Goal: Find specific page/section: Find specific page/section

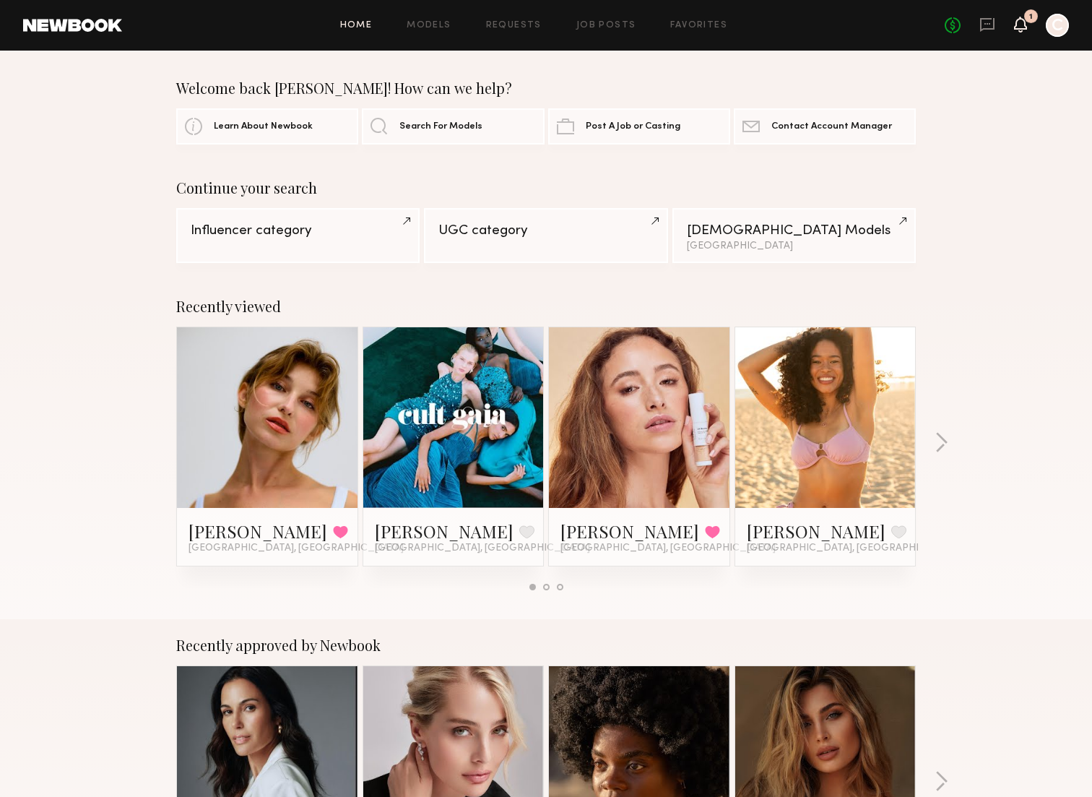
click at [1015, 26] on icon at bounding box center [1021, 24] width 12 height 10
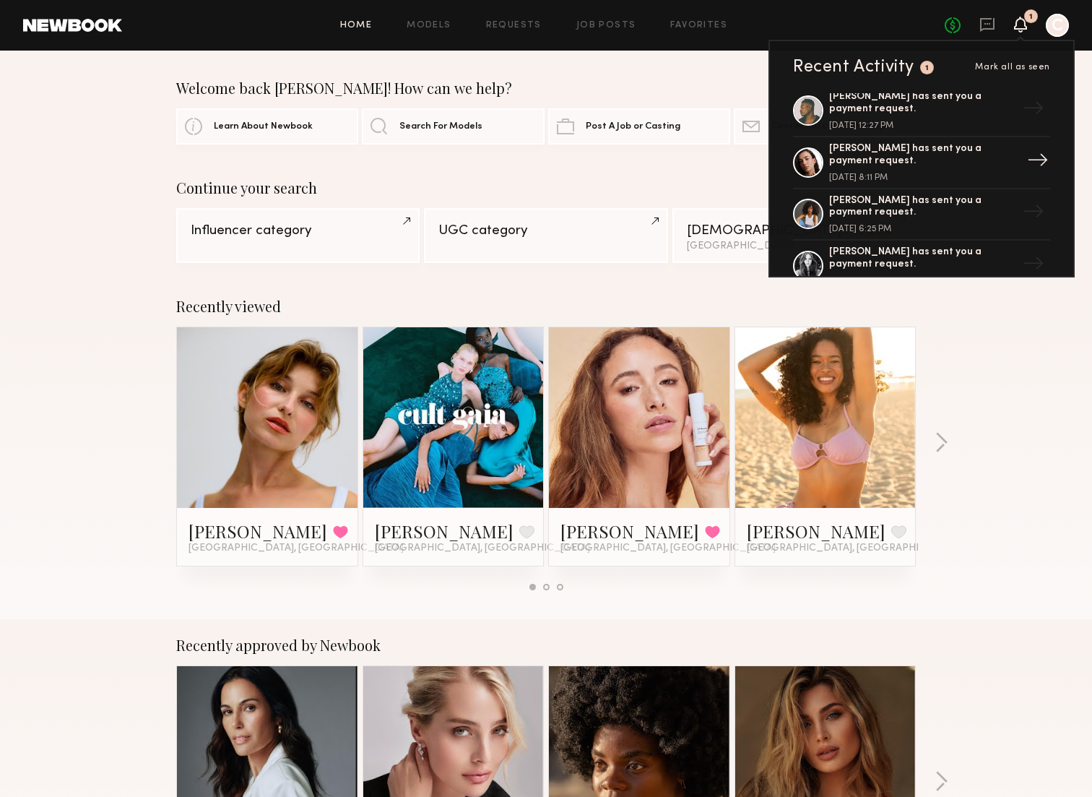
scroll to position [469, 0]
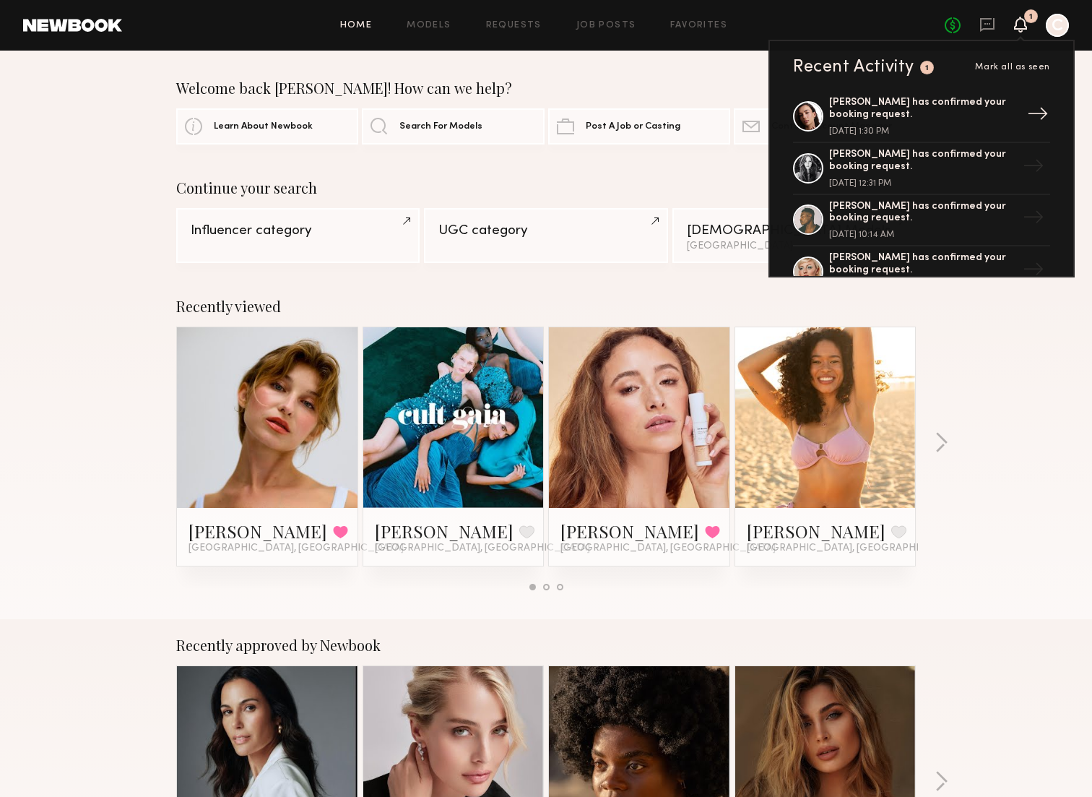
click at [816, 111] on div at bounding box center [808, 116] width 30 height 30
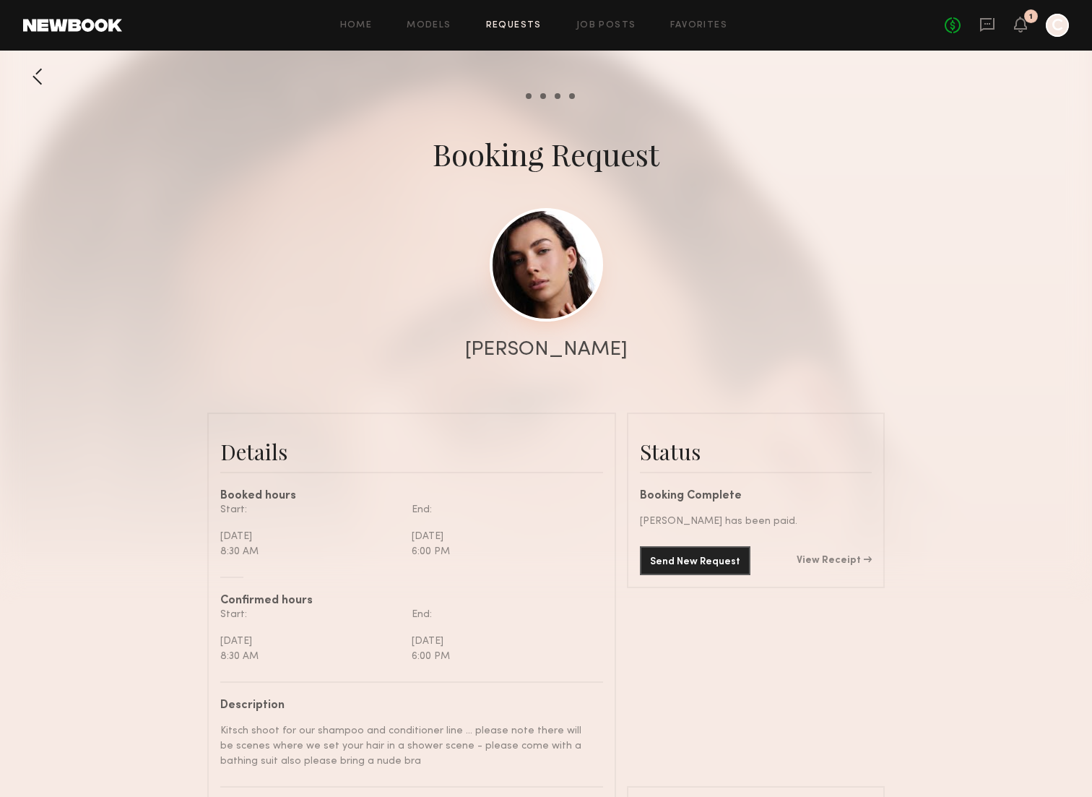
scroll to position [1251, 0]
click at [560, 264] on link at bounding box center [546, 264] width 113 height 113
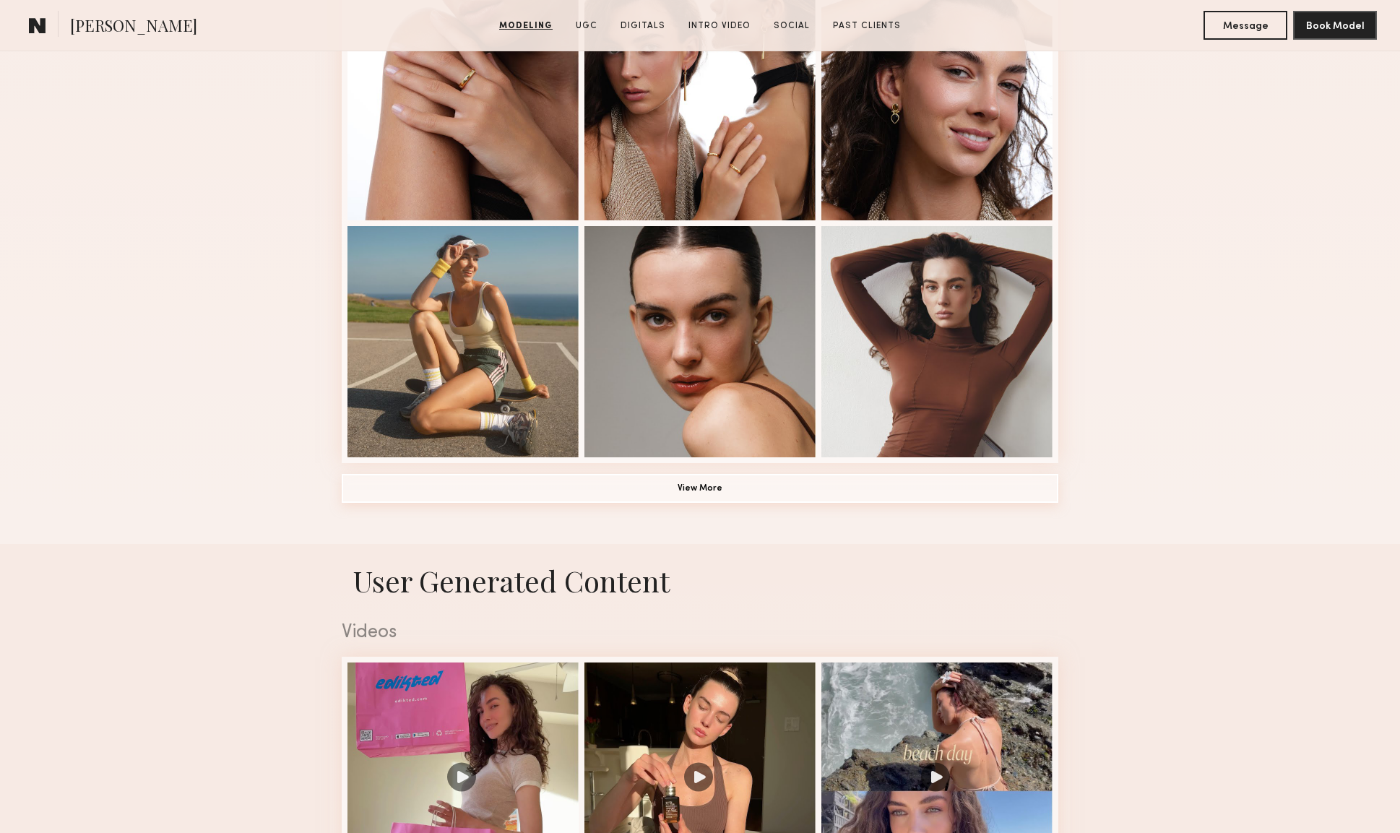
scroll to position [925, 0]
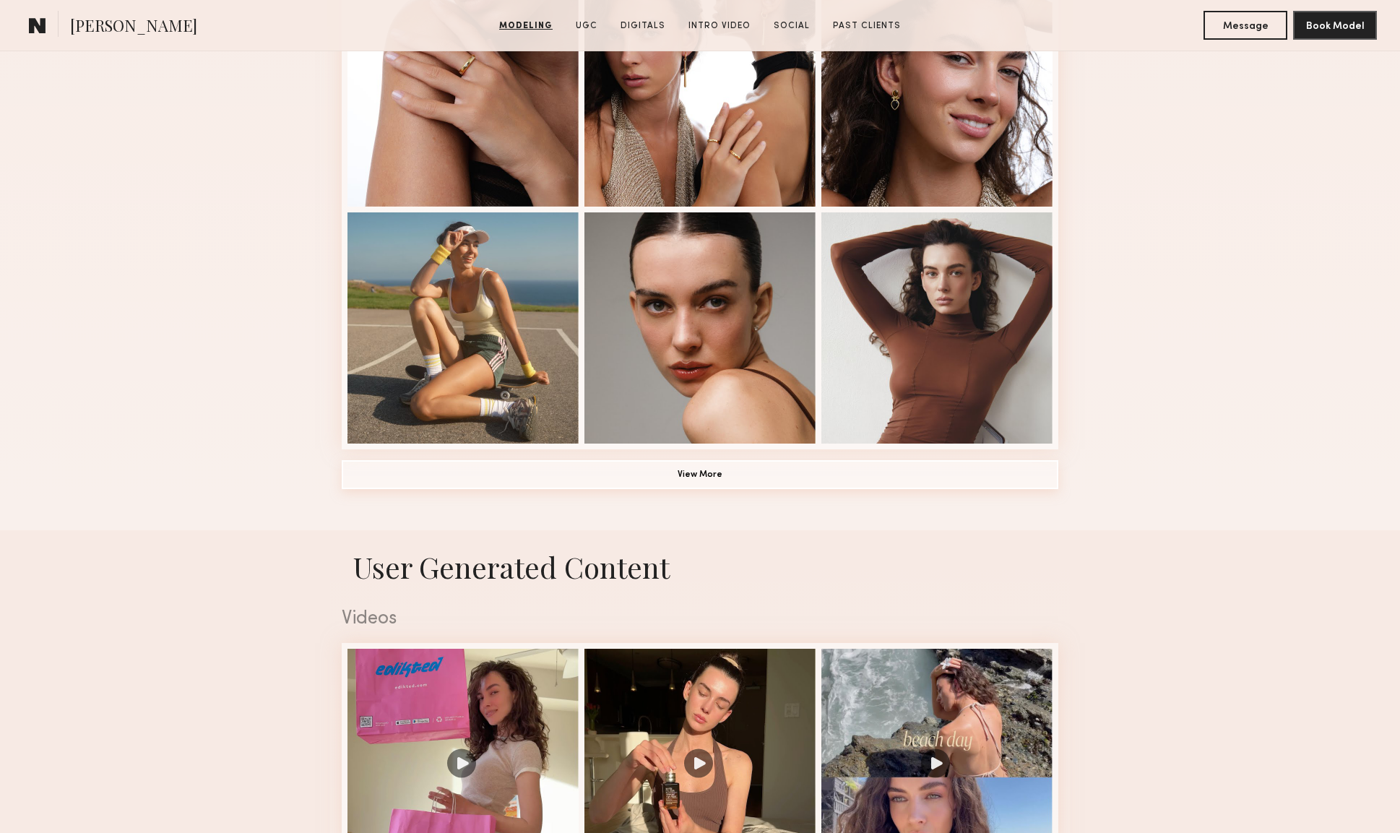
click at [707, 472] on button "View More" at bounding box center [700, 474] width 717 height 29
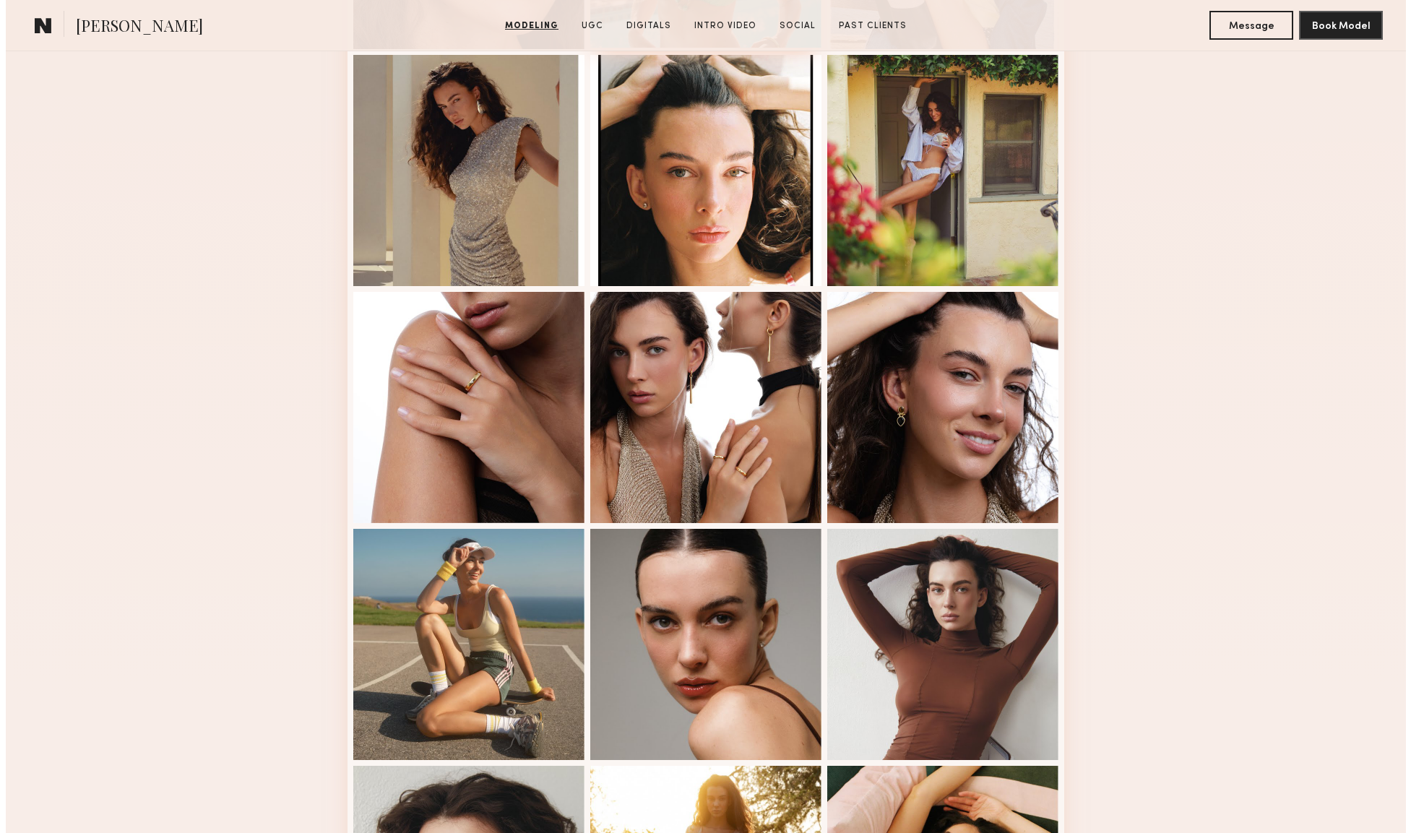
scroll to position [0, 0]
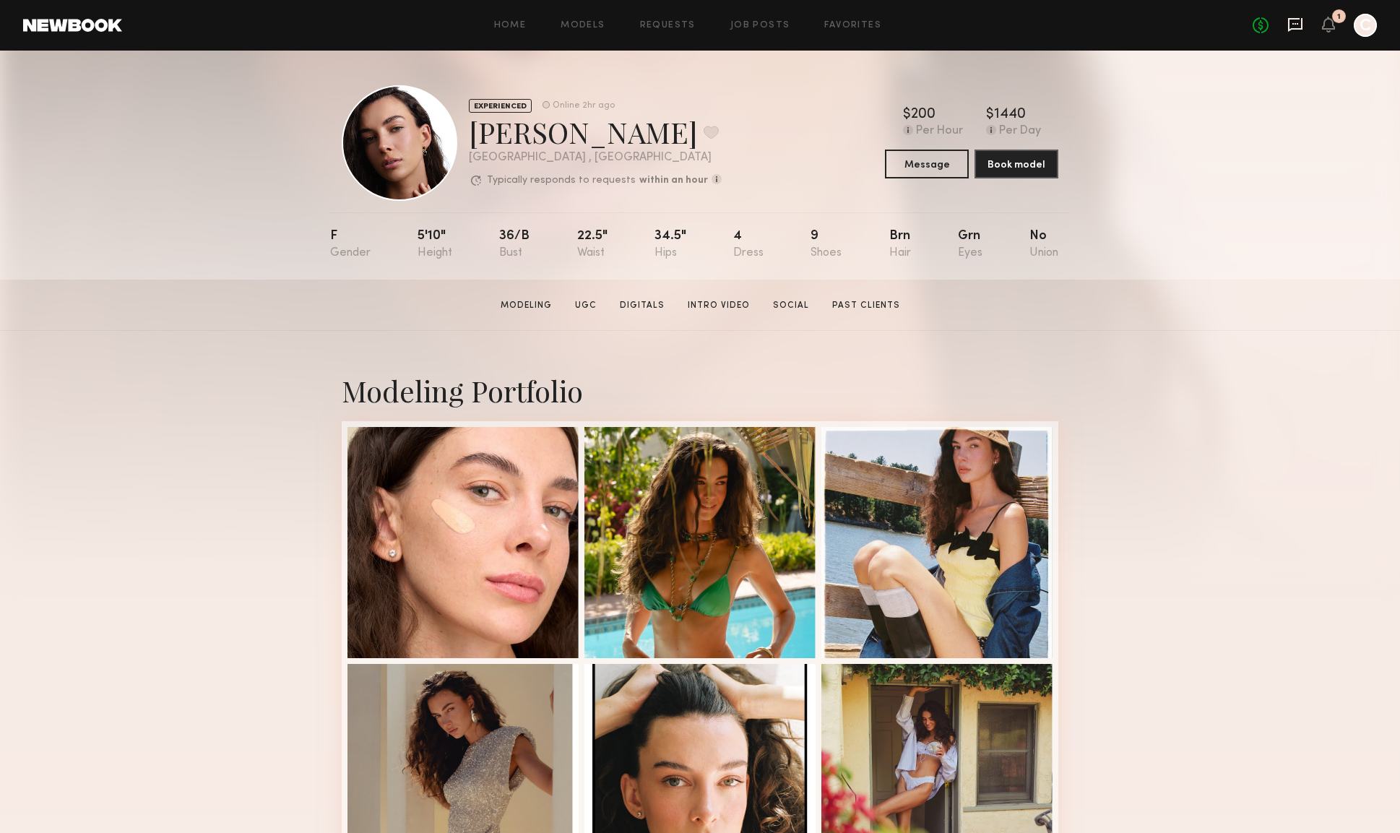
click at [1102, 29] on icon at bounding box center [1295, 25] width 14 height 14
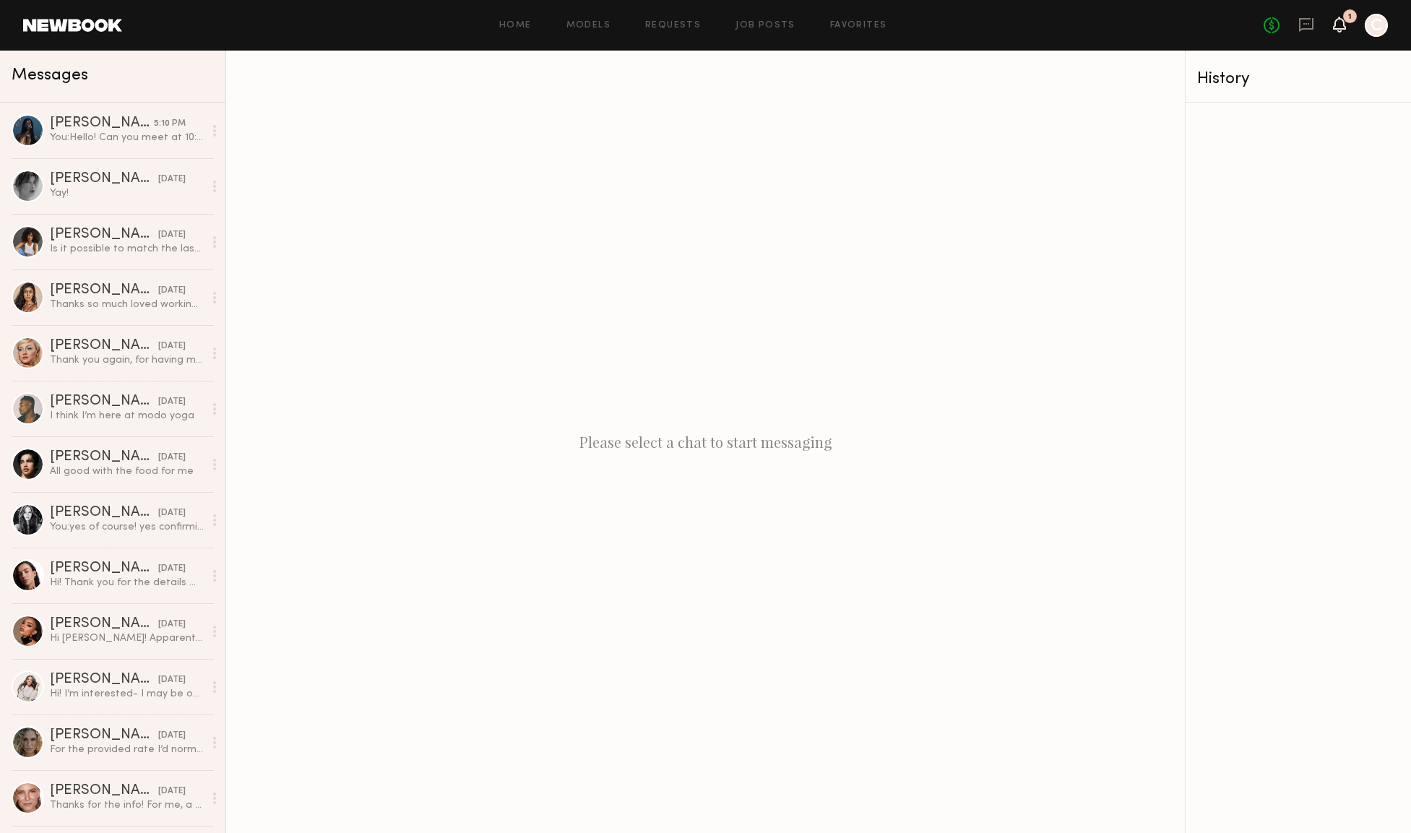
click at [1102, 30] on icon at bounding box center [1339, 31] width 4 height 2
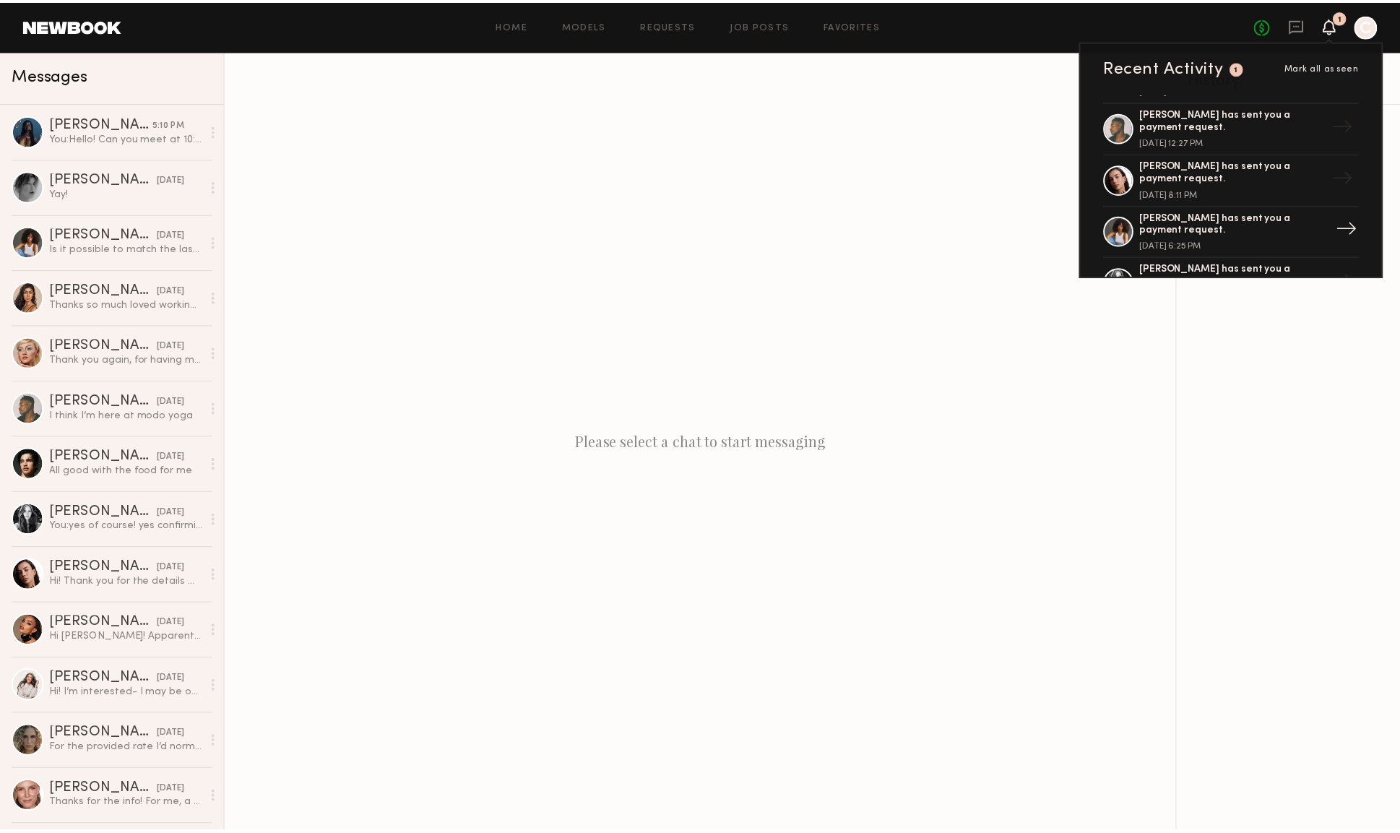
scroll to position [217, 0]
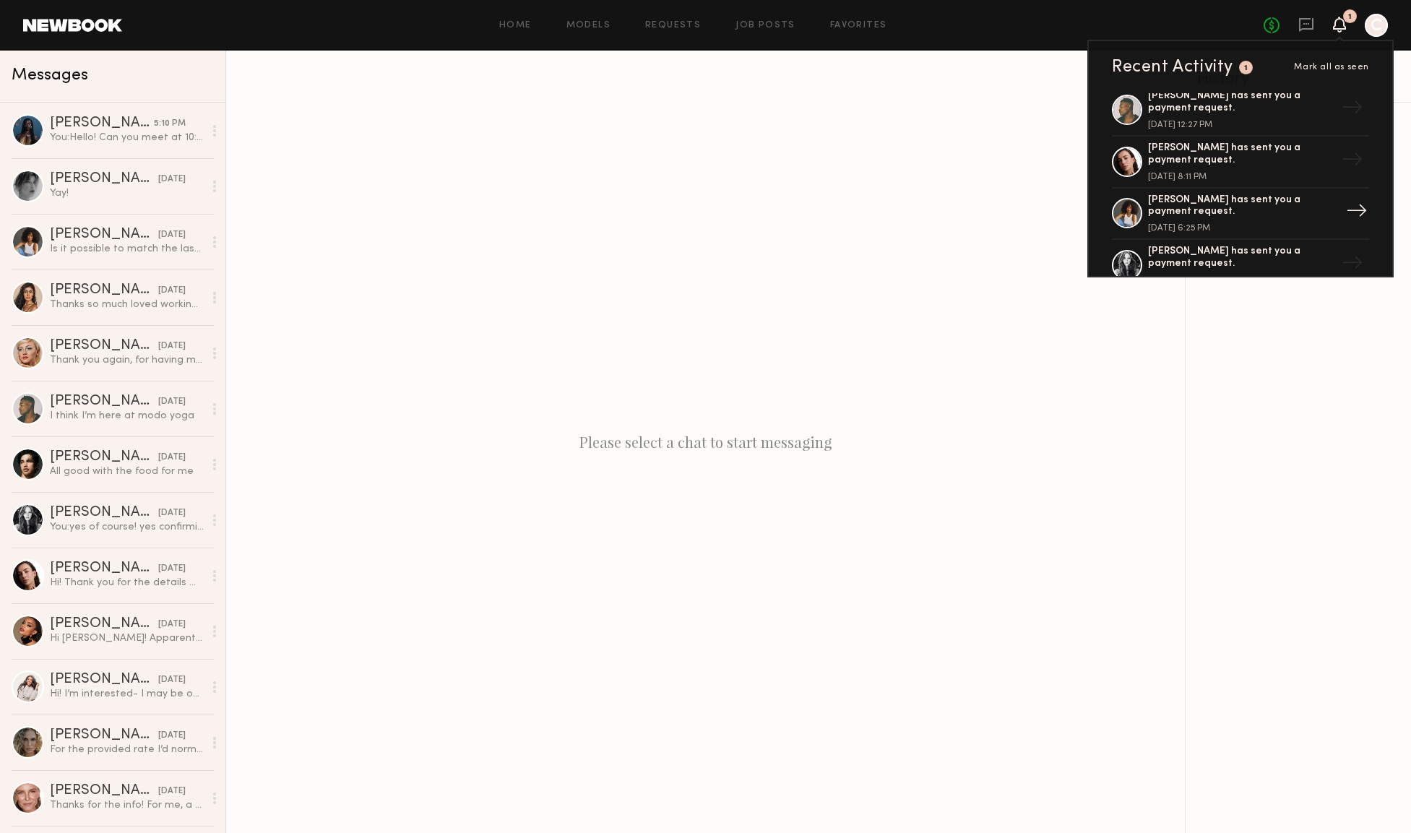
click at [1102, 202] on div "[PERSON_NAME] has sent you a payment request." at bounding box center [1242, 206] width 188 height 25
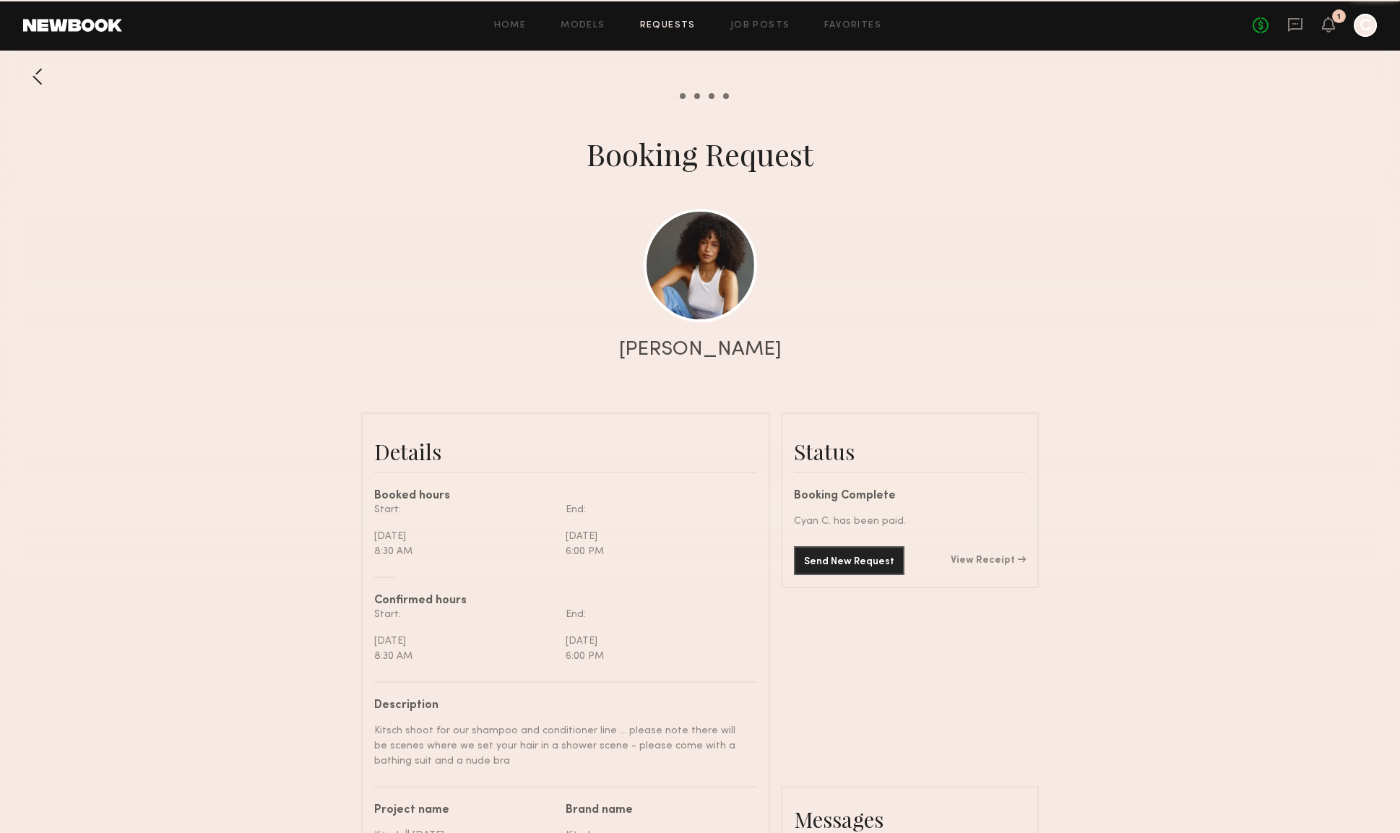
scroll to position [1132, 0]
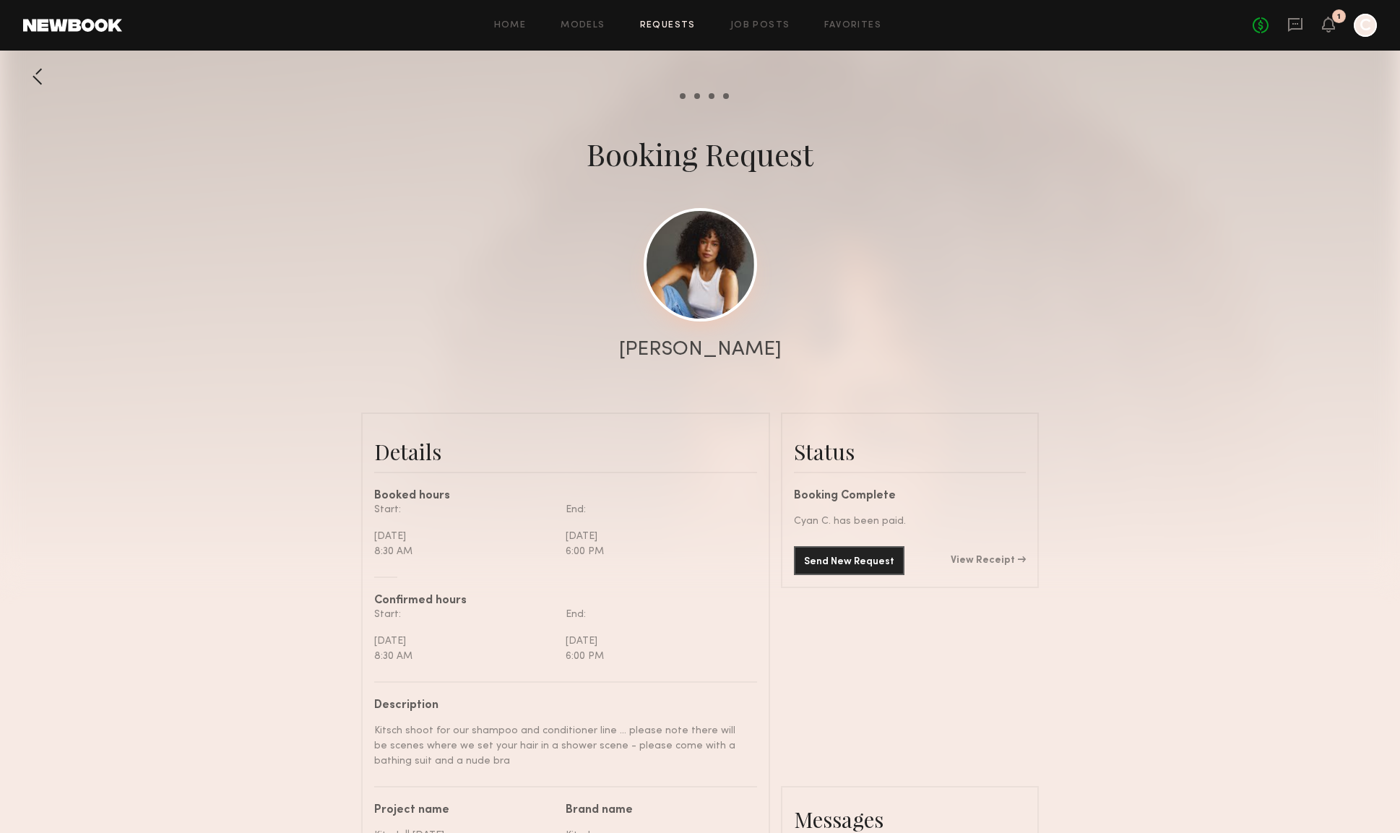
click at [660, 264] on link at bounding box center [700, 264] width 113 height 113
